Goal: Find specific page/section

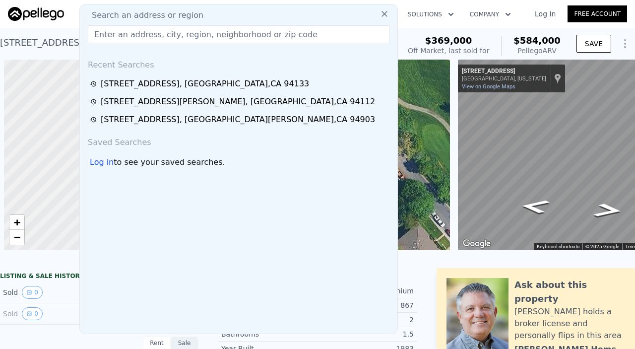
scroll to position [0, 476]
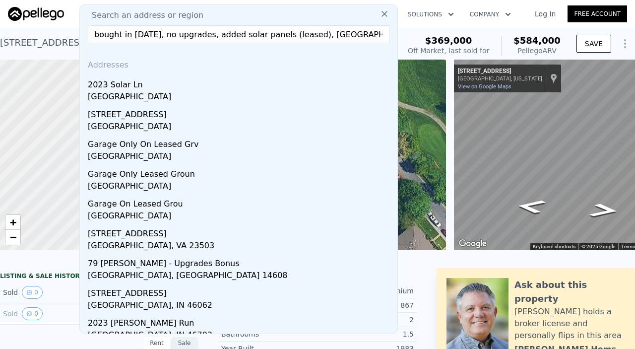
click at [238, 28] on input "bought in [DATE], no upgrades, added solar panels (leased), [GEOGRAPHIC_DATA]" at bounding box center [239, 34] width 302 height 18
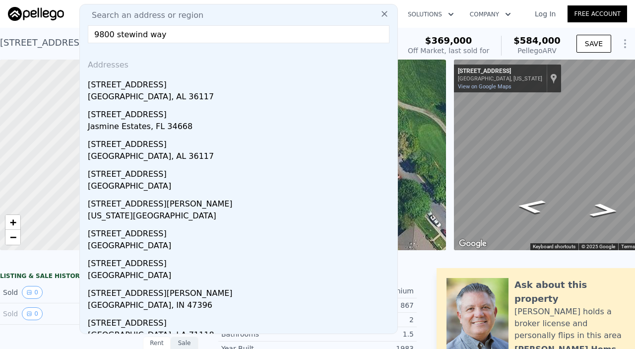
click at [113, 34] on input "9800 stewind way" at bounding box center [239, 34] width 302 height 18
click at [147, 34] on input "9800 stewind way" at bounding box center [239, 34] width 302 height 18
click at [118, 28] on input "9800 stewind way" at bounding box center [239, 34] width 302 height 18
click at [121, 34] on input "9800 stewind way" at bounding box center [239, 34] width 302 height 18
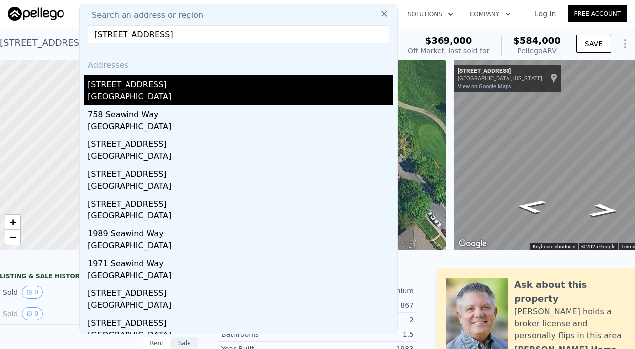
type input "[STREET_ADDRESS]"
click at [130, 91] on div "[GEOGRAPHIC_DATA]" at bounding box center [241, 98] width 306 height 14
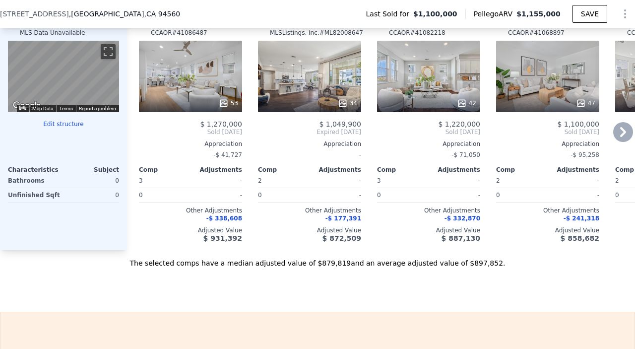
scroll to position [977, 0]
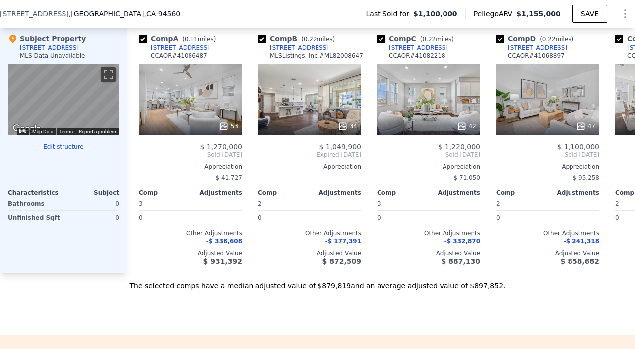
click at [65, 52] on div "[STREET_ADDRESS]" at bounding box center [49, 48] width 59 height 8
copy div "[STREET_ADDRESS]"
